Goal: Information Seeking & Learning: Check status

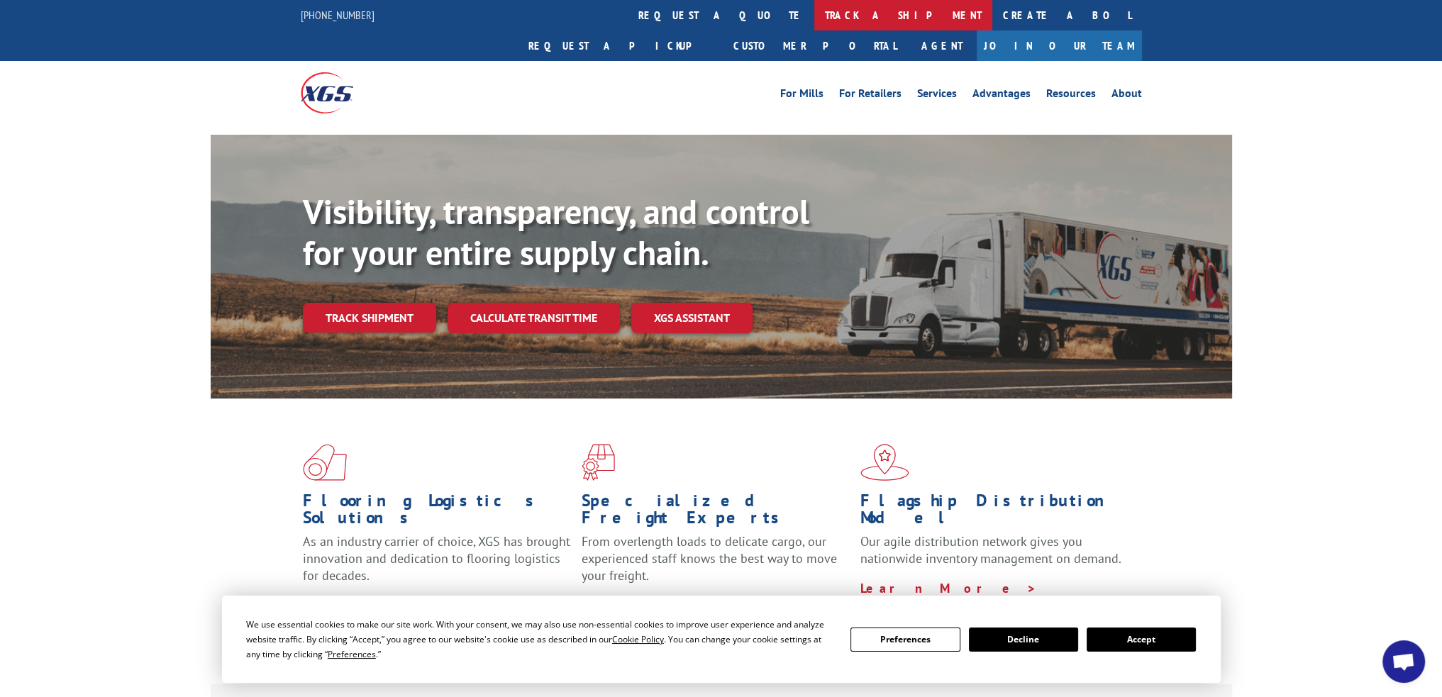
click at [814, 23] on link "track a shipment" at bounding box center [903, 15] width 178 height 30
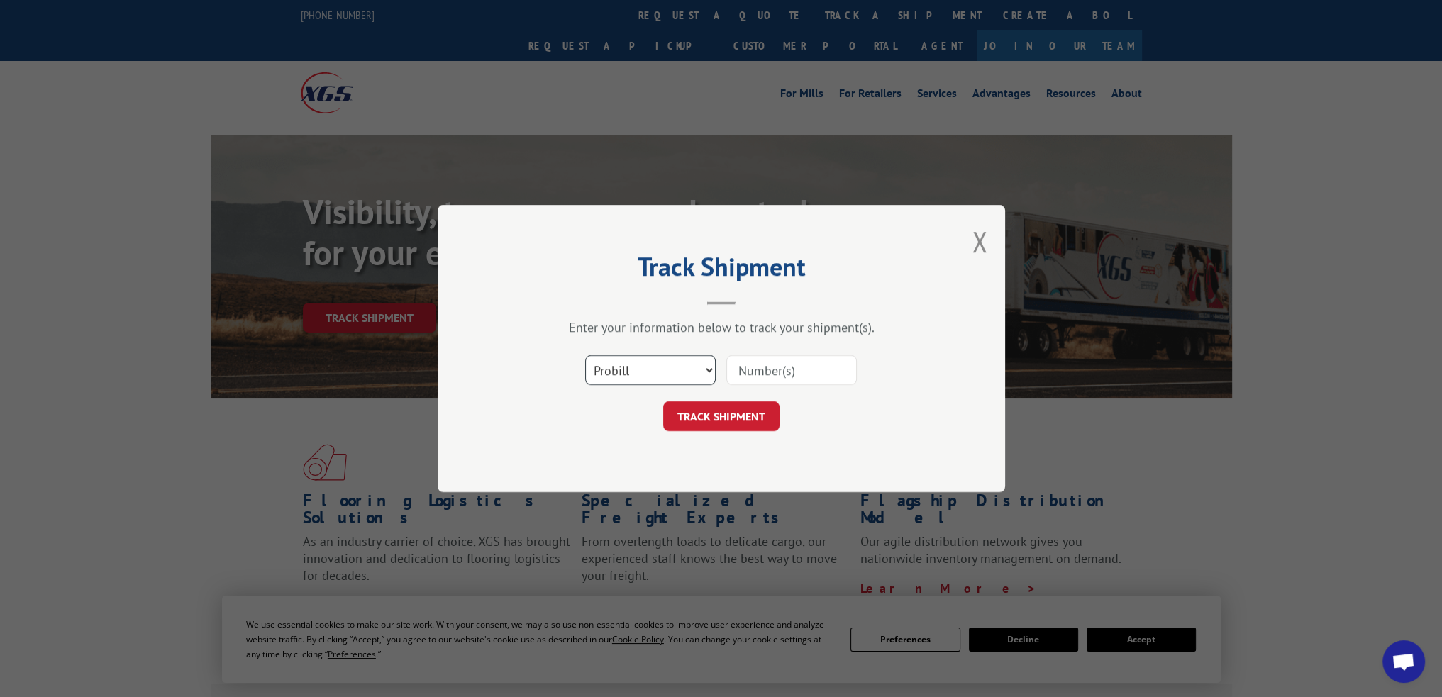
click at [632, 374] on select "Select category... Probill BOL PO" at bounding box center [650, 370] width 130 height 30
select select "bol"
click at [585, 355] on select "Select category... Probill BOL PO" at bounding box center [650, 370] width 130 height 30
click at [772, 374] on input at bounding box center [791, 370] width 130 height 30
paste input "6200040126"
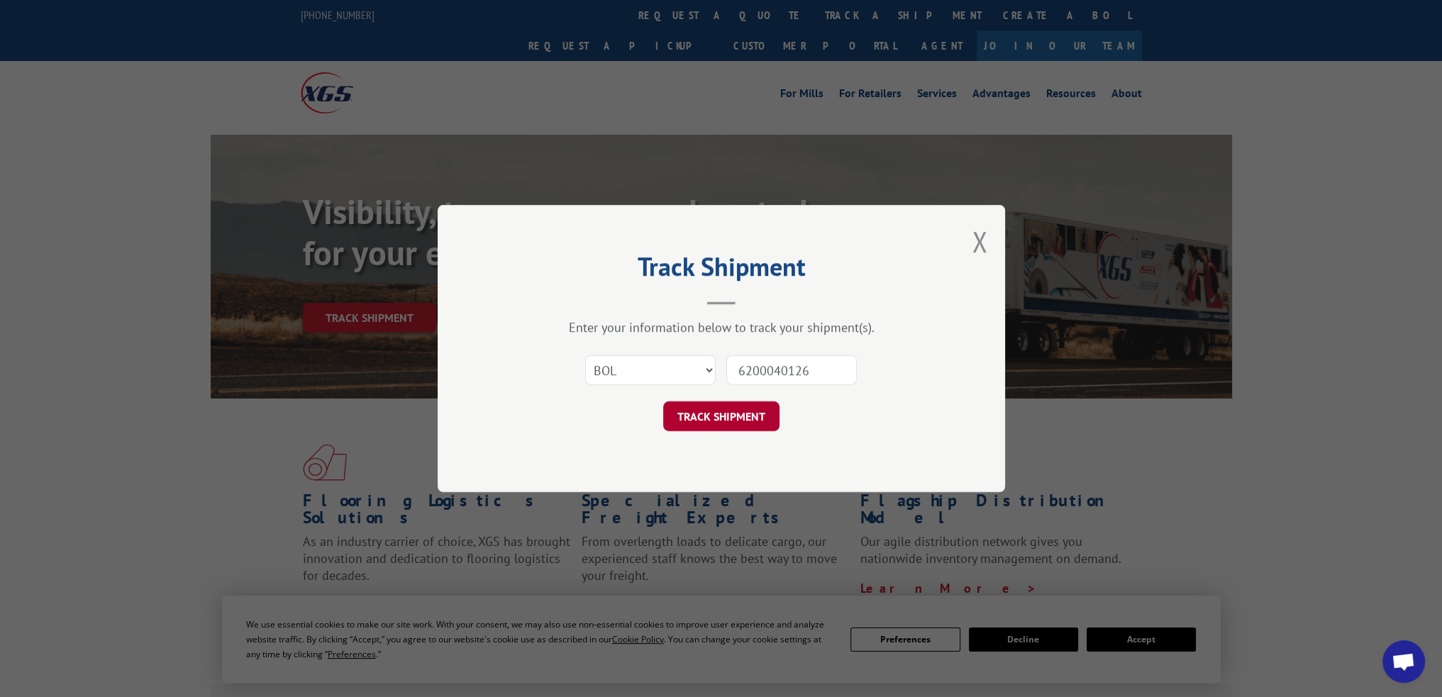
type input "6200040126"
click at [727, 423] on button "TRACK SHIPMENT" at bounding box center [721, 416] width 116 height 30
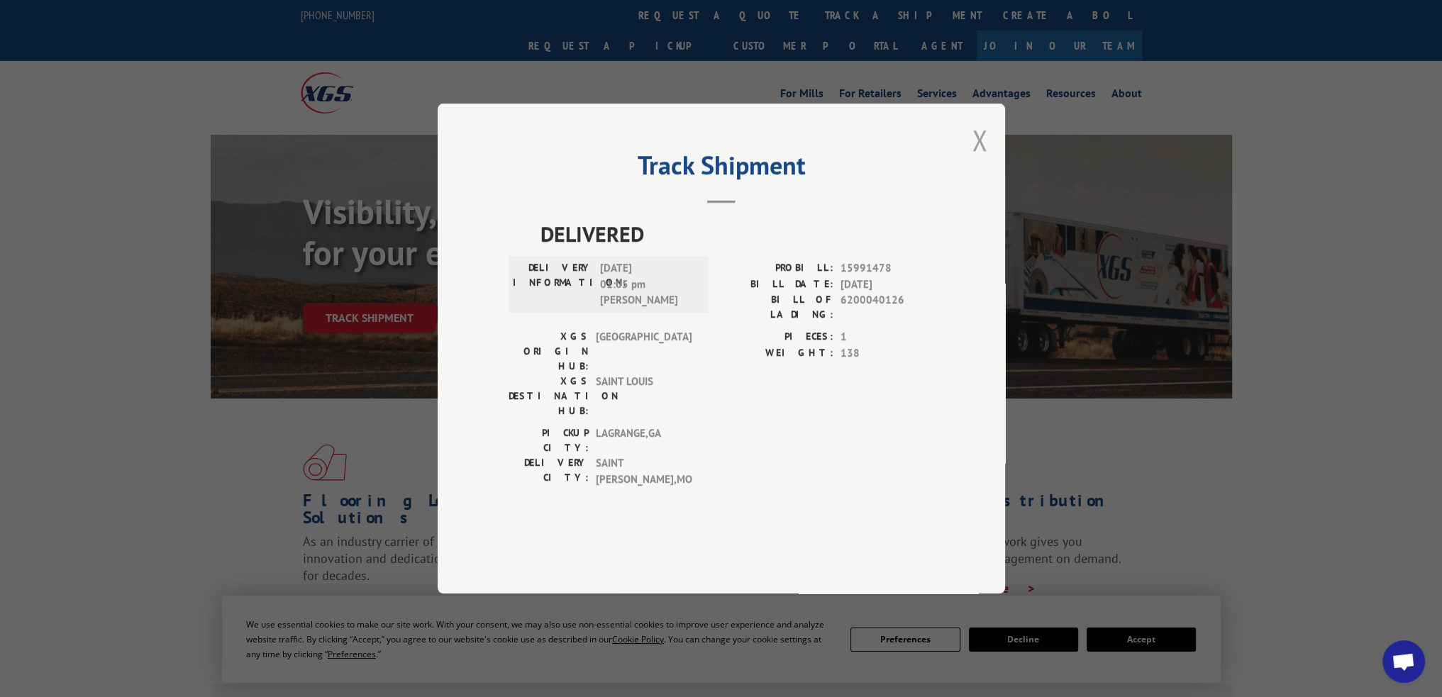
click at [979, 159] on button "Close modal" at bounding box center [979, 140] width 16 height 38
